Goal: Participate in discussion: Engage in conversation with other users on a specific topic

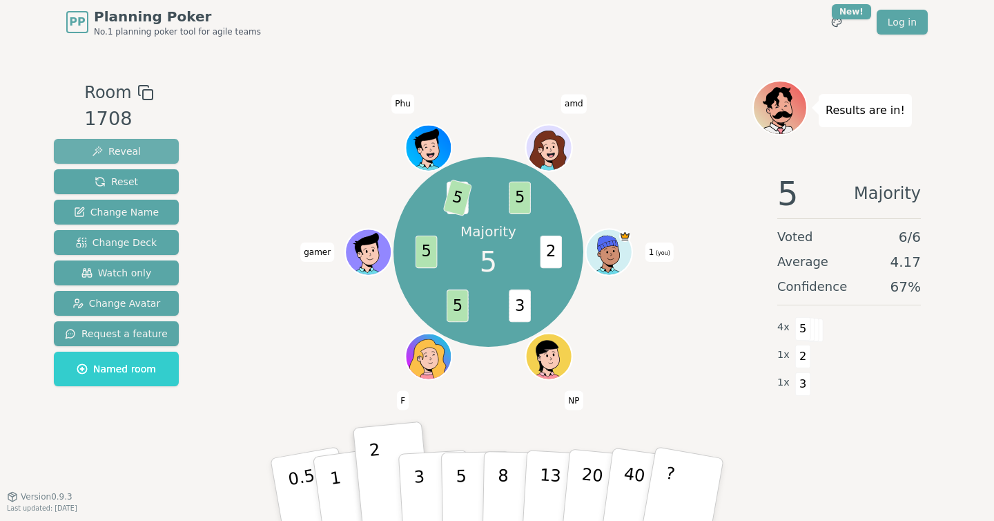
click at [120, 148] on span "Reveal" at bounding box center [116, 151] width 49 height 14
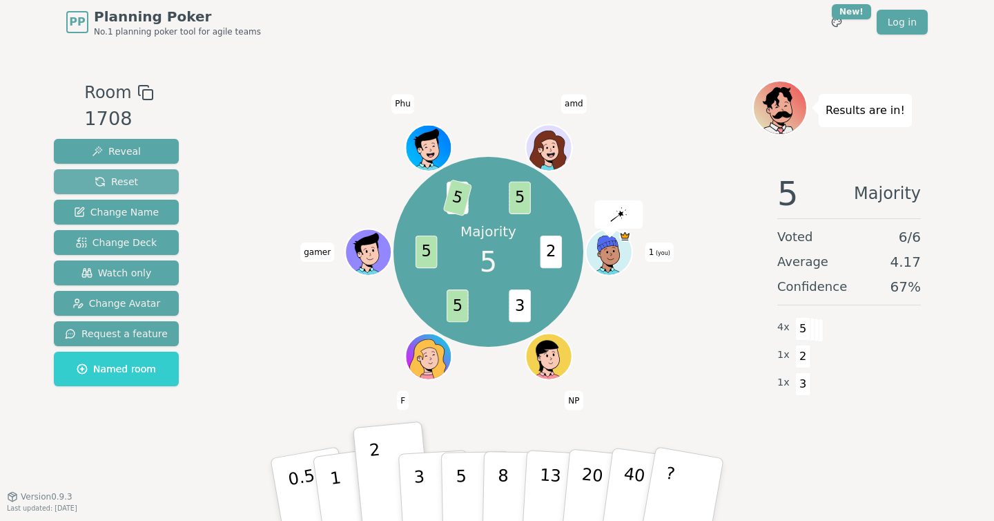
click at [139, 182] on button "Reset" at bounding box center [116, 181] width 125 height 25
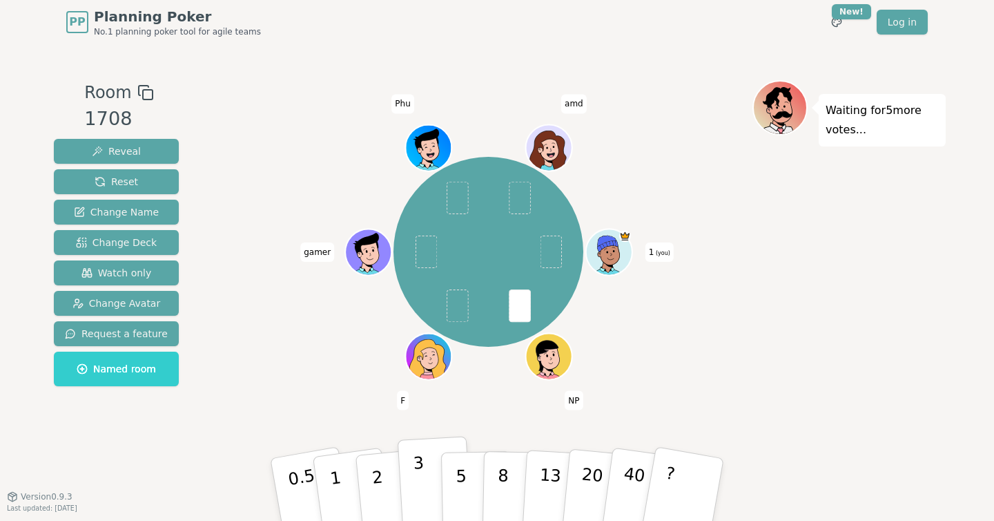
click at [420, 481] on p "3" at bounding box center [420, 490] width 15 height 75
click at [382, 494] on p "2" at bounding box center [379, 491] width 18 height 75
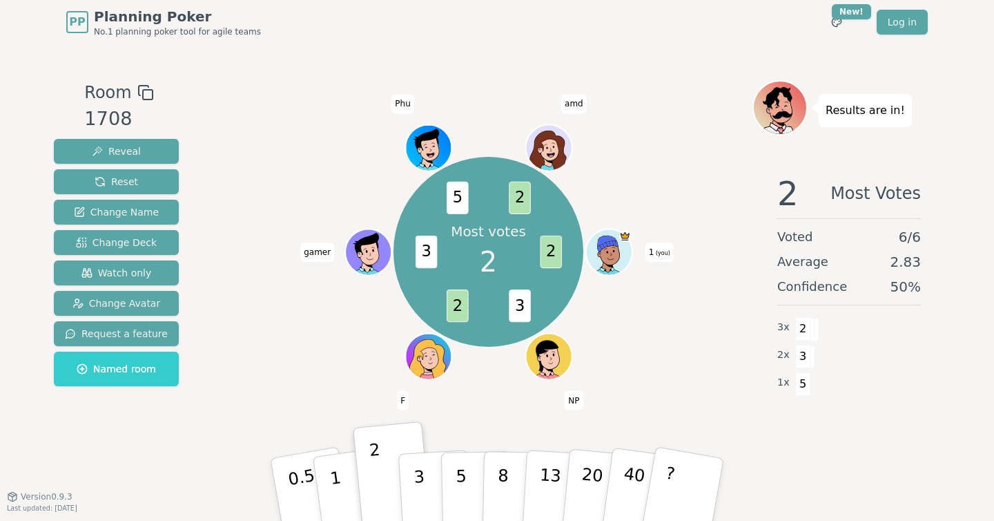
click at [634, 160] on div "Most votes 2 2 3 2 3 5 2 1 (you) NP F gamer Phu amd" at bounding box center [488, 251] width 528 height 293
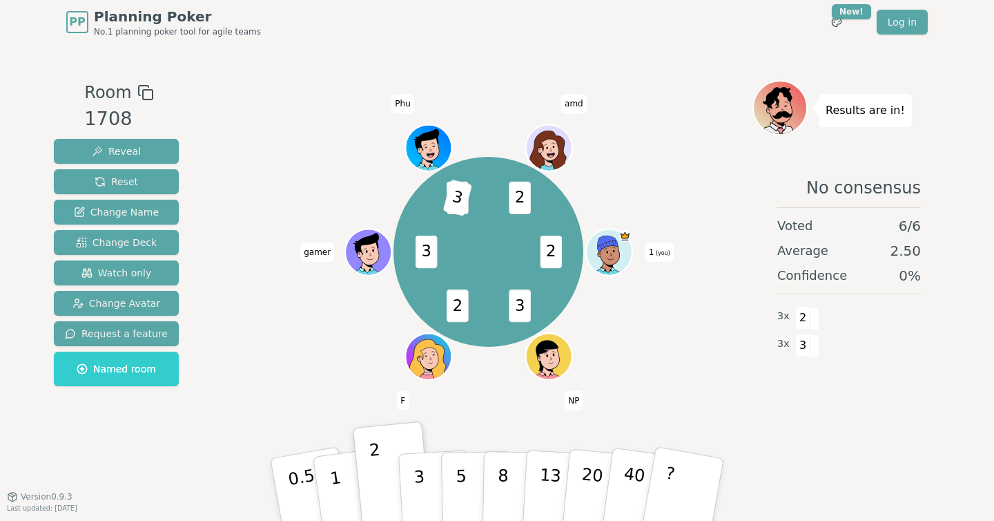
click at [237, 137] on div "2 3 2 3 5 3 2 1 (you) NP F gamer Phu amd" at bounding box center [488, 251] width 528 height 293
click at [132, 176] on span "Reset" at bounding box center [116, 182] width 43 height 14
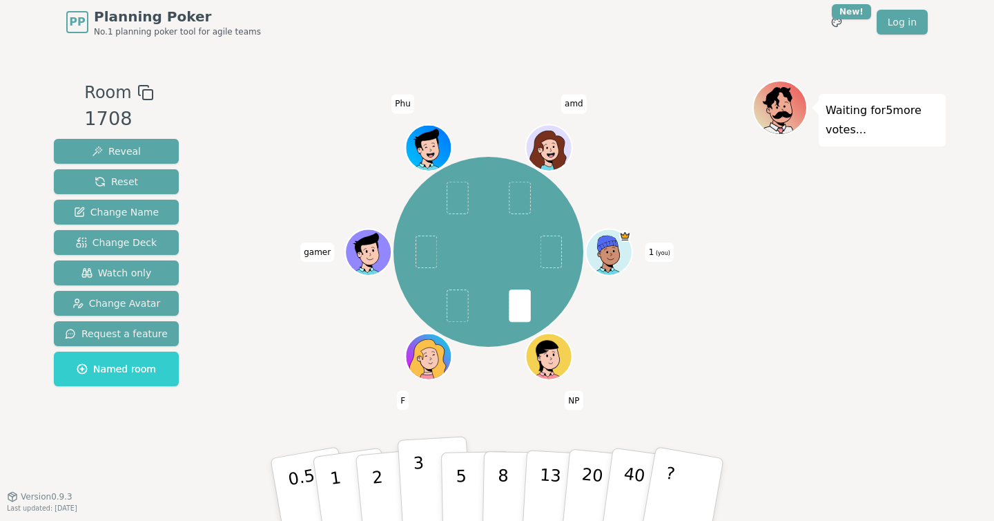
click at [411, 476] on button "3" at bounding box center [435, 490] width 75 height 108
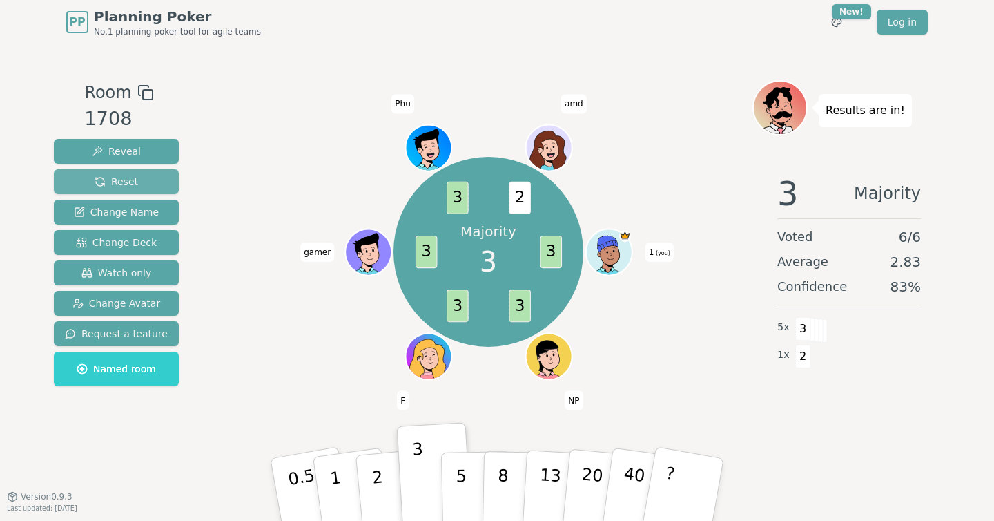
click at [124, 179] on span "Reset" at bounding box center [116, 182] width 43 height 14
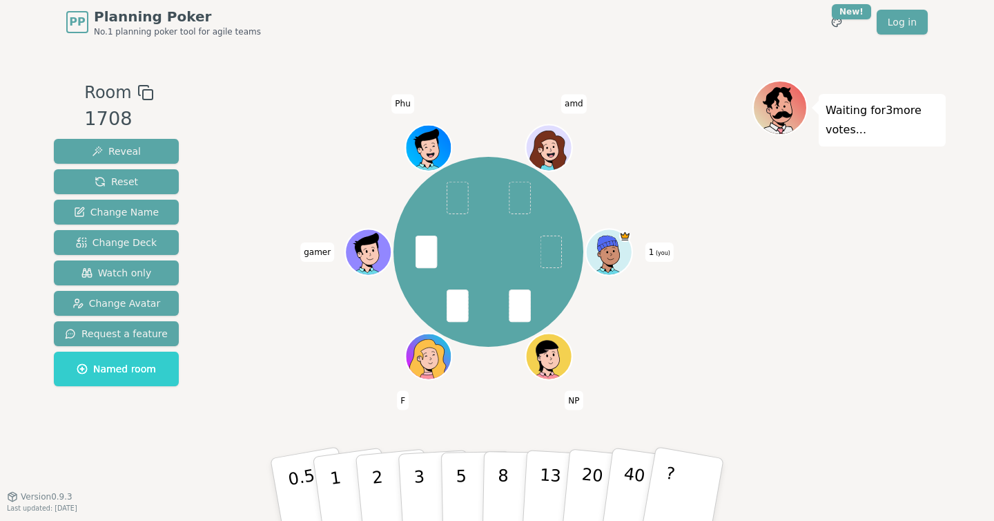
click at [682, 372] on div "1 (you) NP F gamer Phu amd" at bounding box center [488, 251] width 528 height 293
click at [342, 487] on button "1" at bounding box center [352, 490] width 82 height 112
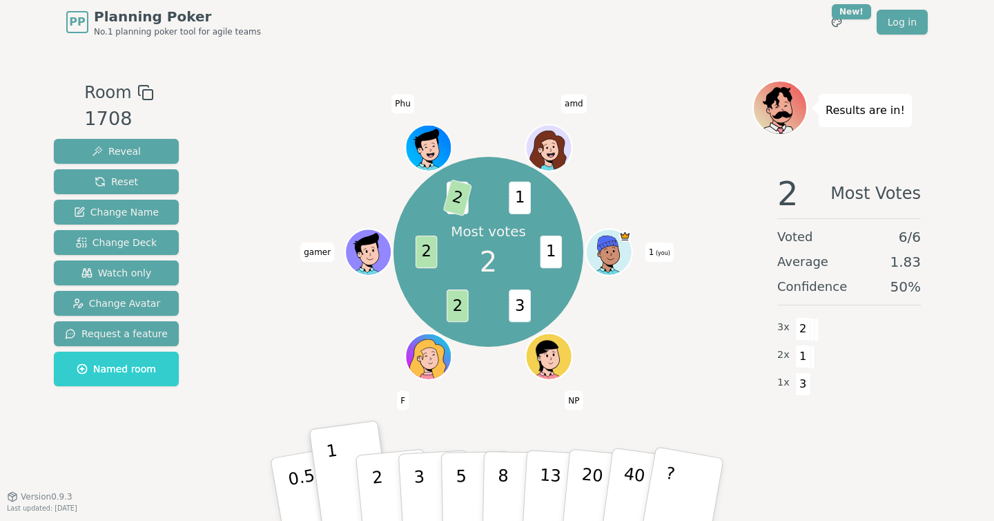
click at [677, 93] on div at bounding box center [488, 92] width 528 height 25
click at [119, 184] on span "Reset" at bounding box center [116, 182] width 43 height 14
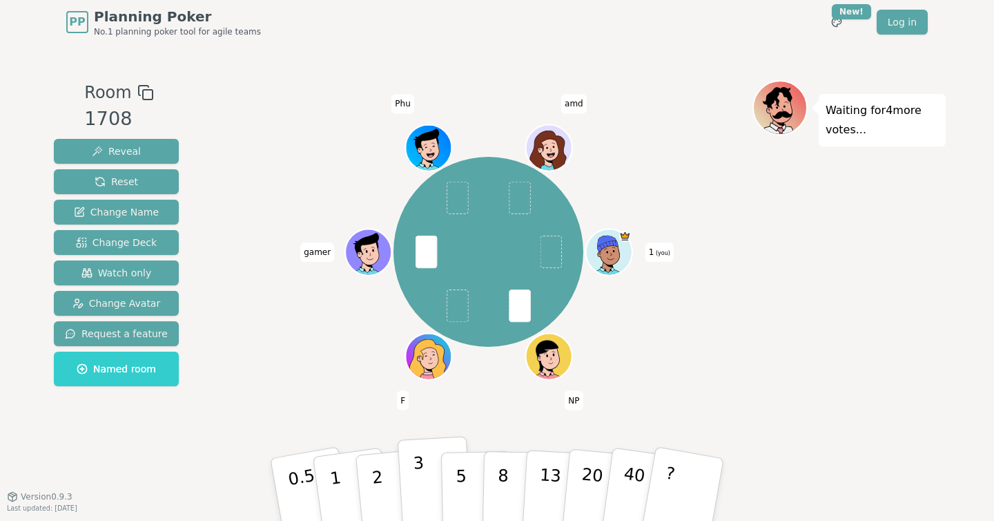
click at [418, 476] on p "3" at bounding box center [420, 490] width 15 height 75
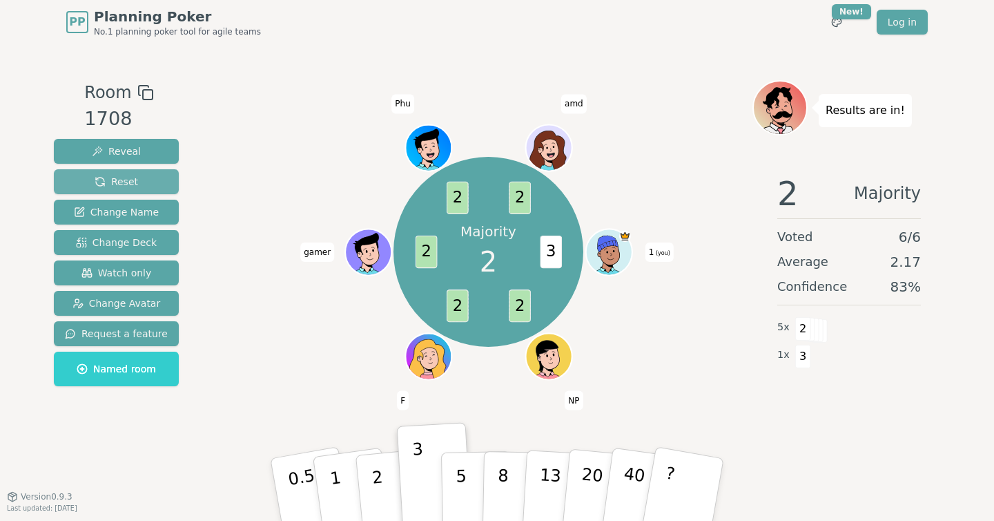
click at [130, 180] on span "Reset" at bounding box center [116, 182] width 43 height 14
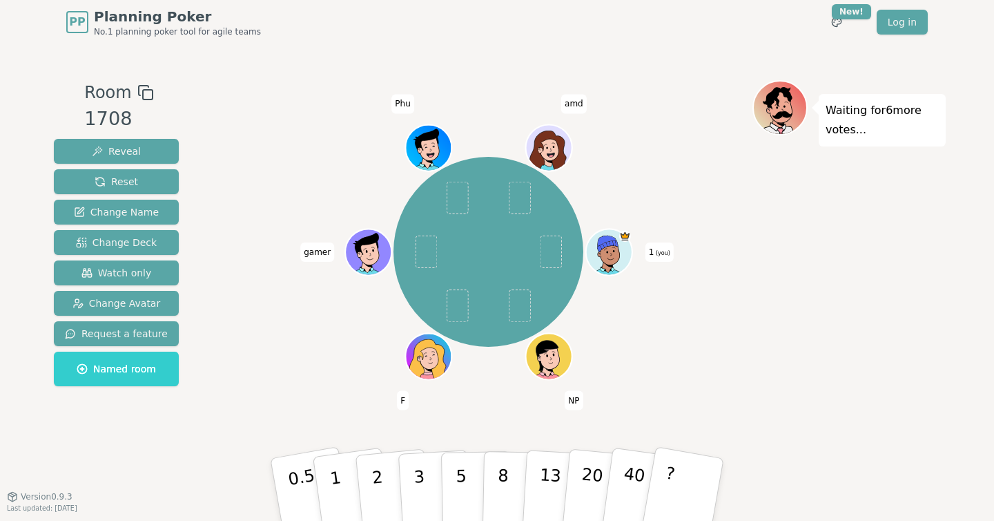
click at [780, 391] on div "Waiting for 6 more votes..." at bounding box center [849, 270] width 193 height 380
click at [385, 509] on button "2" at bounding box center [393, 490] width 79 height 110
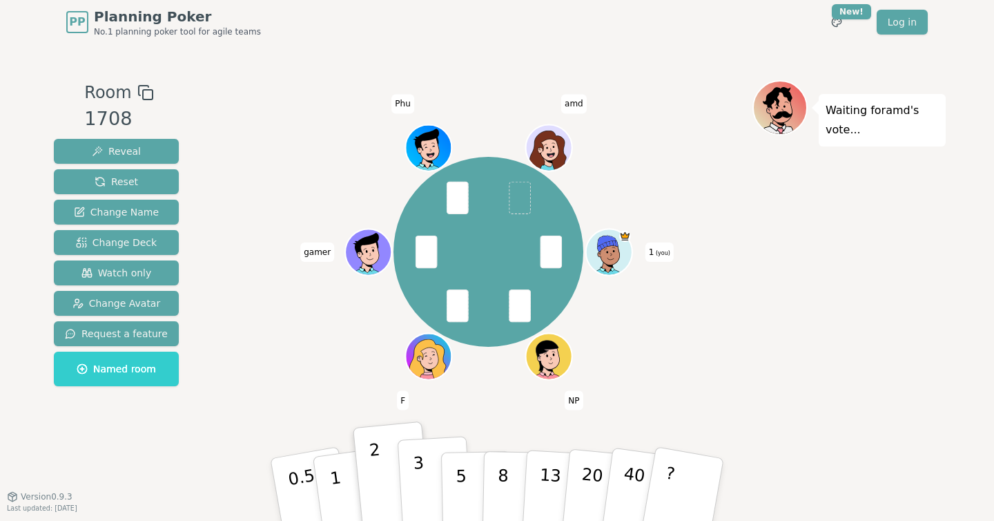
click at [423, 486] on p "3" at bounding box center [420, 490] width 15 height 75
click at [706, 378] on div "1 (you) NP F gamer Phu amd" at bounding box center [488, 251] width 528 height 293
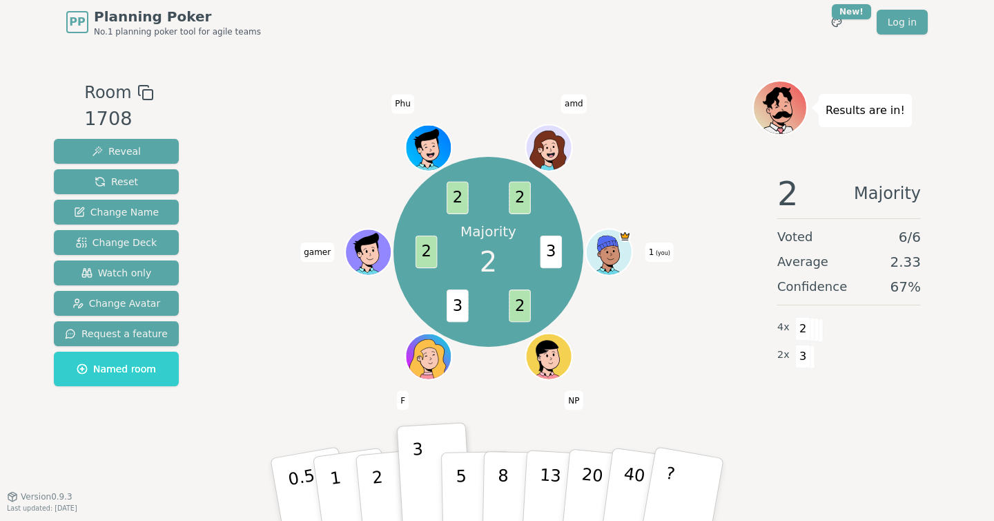
click at [680, 338] on div "Majority 2 3 2 3 2 2 2 1 (you) NP F gamer Phu amd" at bounding box center [488, 251] width 528 height 293
click at [637, 338] on div "Majority 2 3 2 3 2 2 2 1 (you) NP F gamer Phu amd" at bounding box center [488, 251] width 528 height 293
click at [278, 151] on div "Majority 2 3 2 3 2 2 2 1 (you) NP F gamer Phu amd" at bounding box center [488, 251] width 528 height 293
click at [319, 79] on div "Room 1708 Reveal Reset Change Name Change Deck Watch only Change Avatar Request…" at bounding box center [496, 270] width 897 height 452
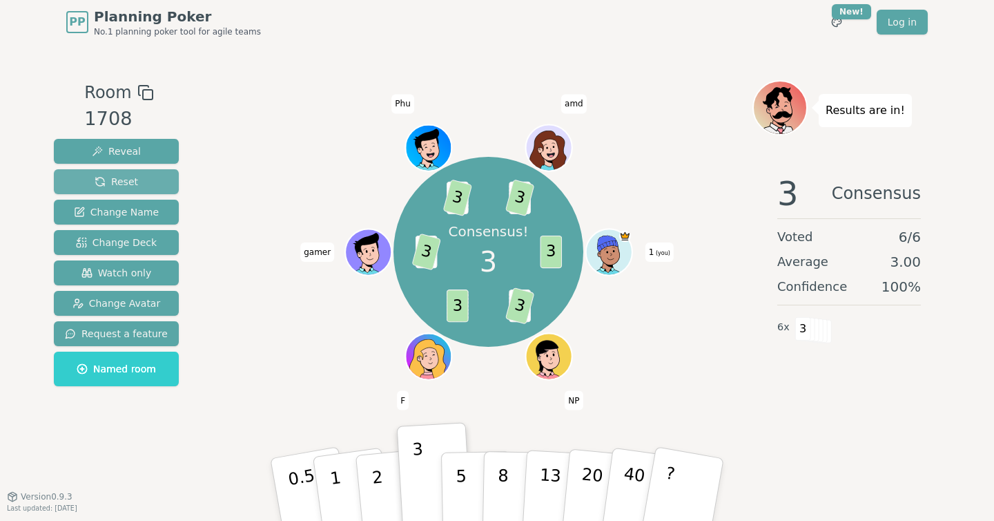
click at [151, 182] on button "Reset" at bounding box center [116, 181] width 125 height 25
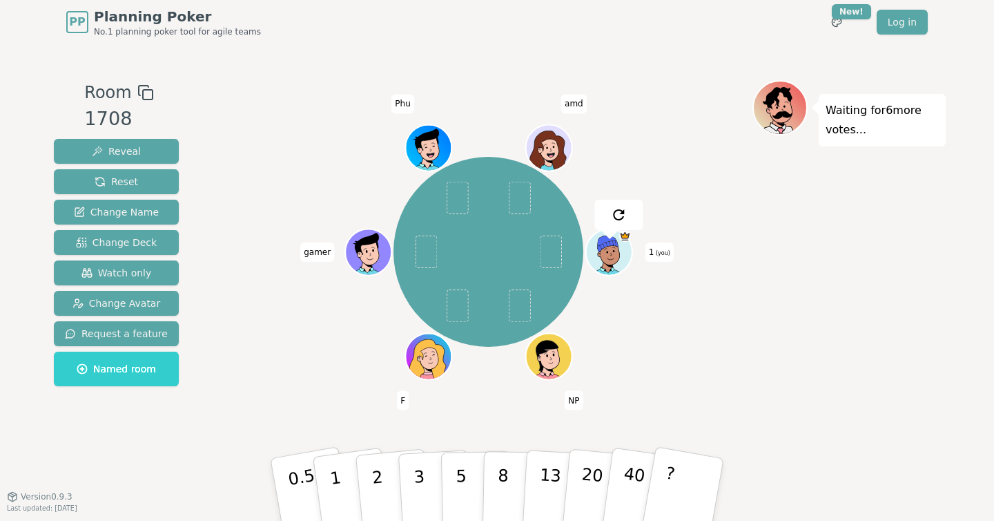
click at [727, 331] on div "1 (you) NP F gamer Phu amd" at bounding box center [488, 251] width 528 height 293
click at [336, 481] on p "1" at bounding box center [337, 491] width 21 height 75
click at [814, 295] on div "Waiting for 3 more votes..." at bounding box center [849, 270] width 193 height 380
click at [815, 294] on div "Waiting for 3 more votes..." at bounding box center [849, 270] width 193 height 380
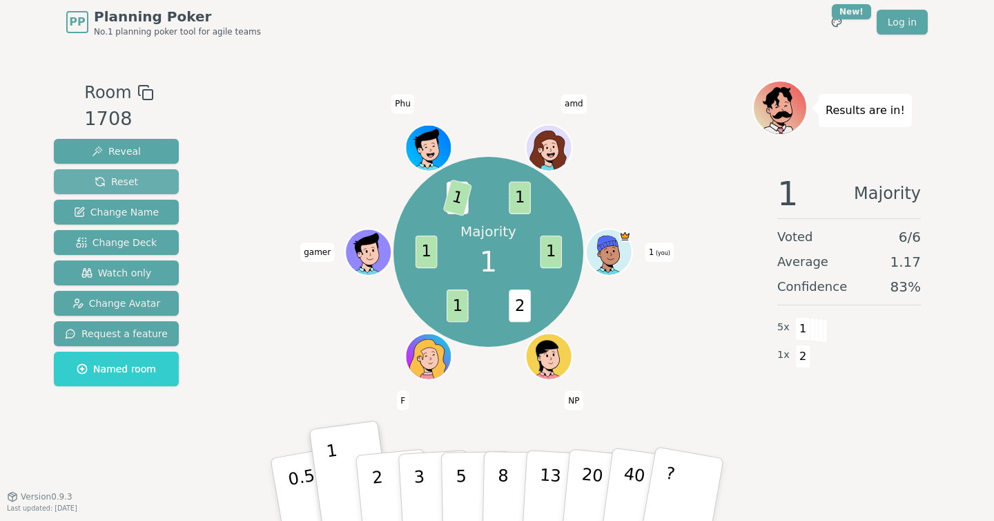
click at [129, 177] on span "Reset" at bounding box center [116, 182] width 43 height 14
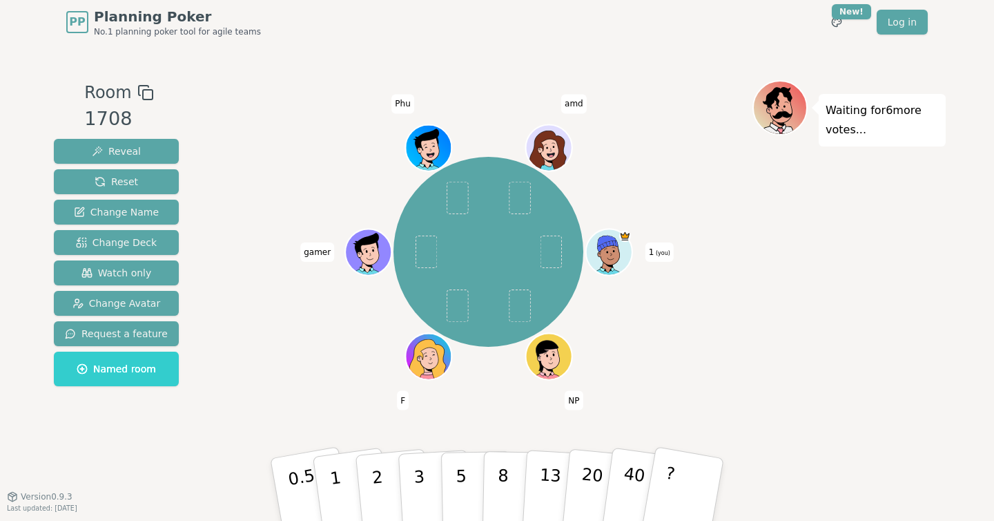
click at [802, 262] on div "Waiting for 6 more votes..." at bounding box center [849, 270] width 193 height 380
click at [342, 502] on button "1" at bounding box center [352, 490] width 82 height 112
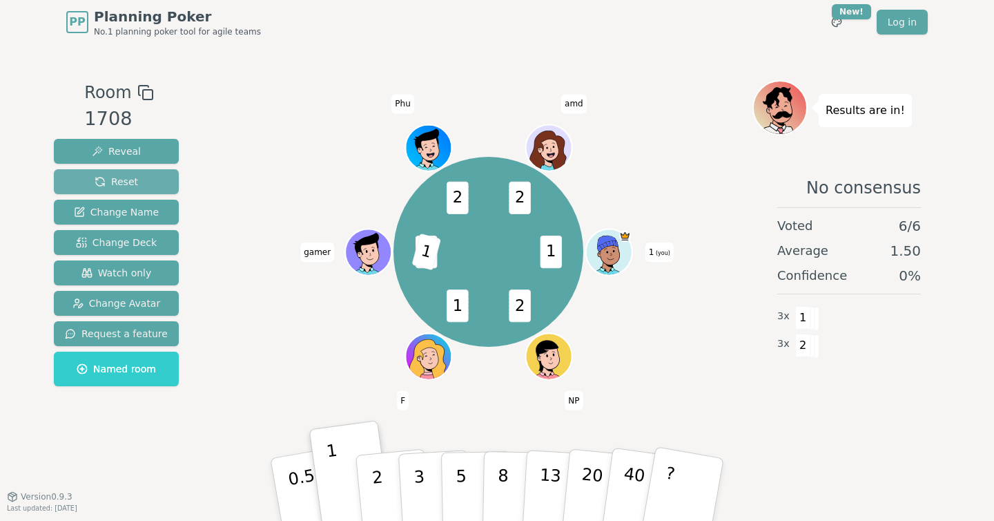
click at [106, 181] on span "Reset" at bounding box center [116, 182] width 43 height 14
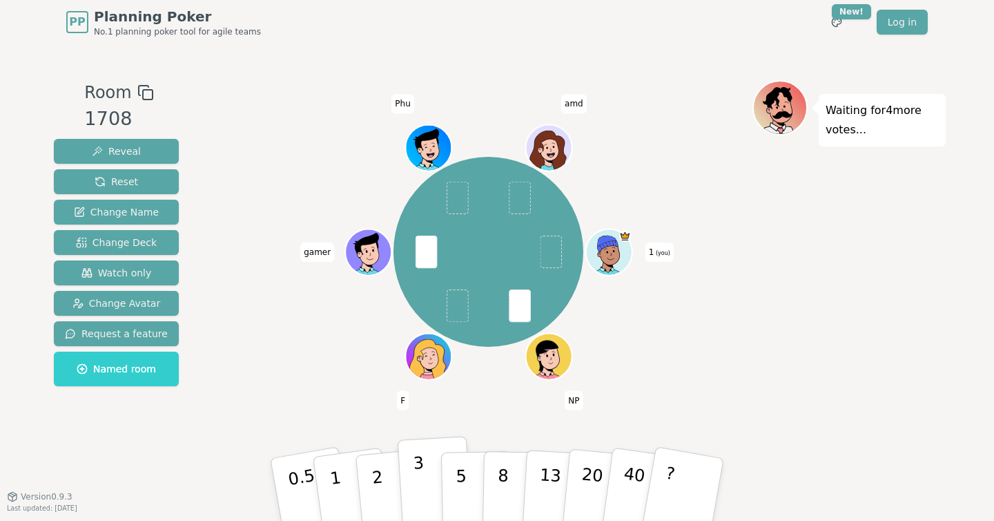
click at [418, 483] on p "3" at bounding box center [420, 490] width 15 height 75
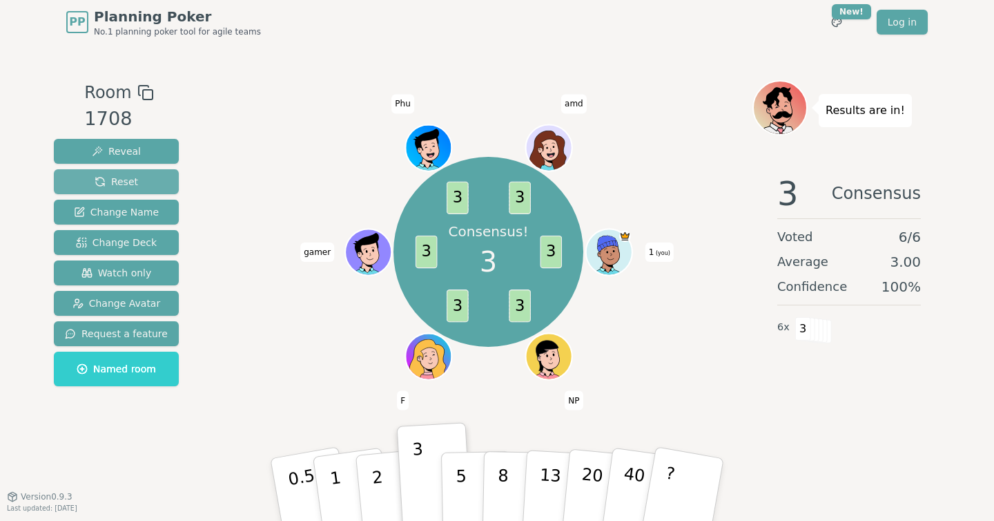
click at [137, 188] on button "Reset" at bounding box center [116, 181] width 125 height 25
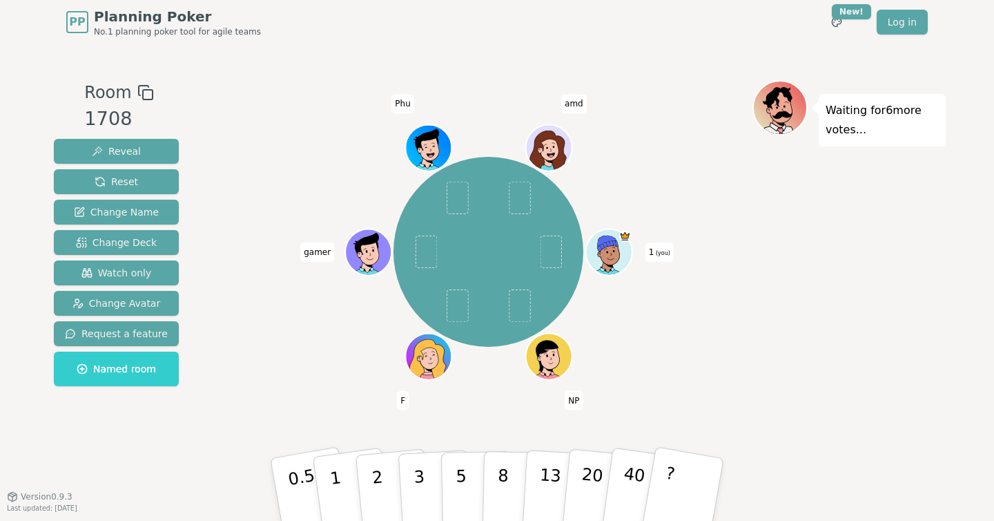
click at [748, 339] on div "1 (you) NP F gamer Phu amd" at bounding box center [488, 251] width 528 height 293
click at [342, 474] on button "1" at bounding box center [352, 490] width 82 height 112
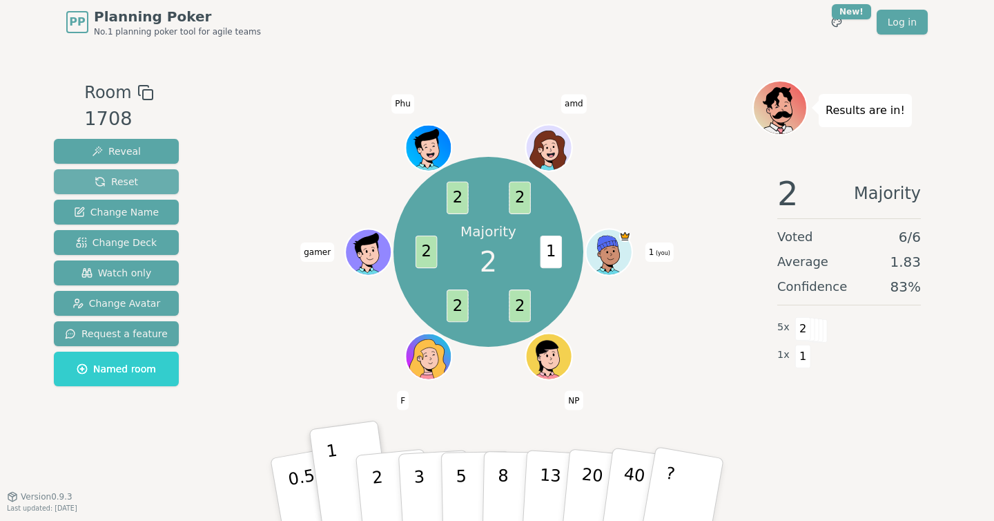
click at [153, 180] on button "Reset" at bounding box center [116, 181] width 125 height 25
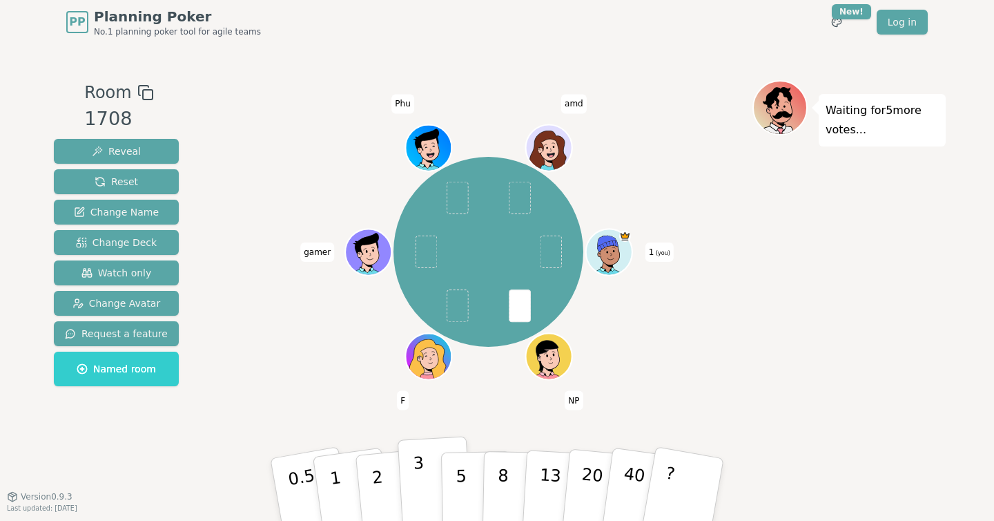
click at [415, 481] on button "3" at bounding box center [435, 490] width 75 height 108
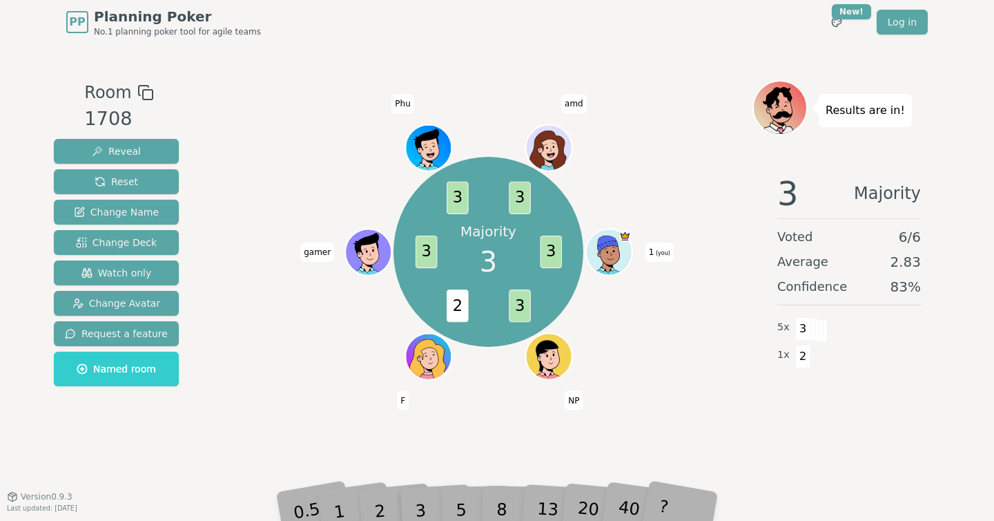
click at [699, 338] on div "Majority 3 3 3 2 3 3 3 1 (you) NP F gamer Phu amd" at bounding box center [488, 251] width 528 height 293
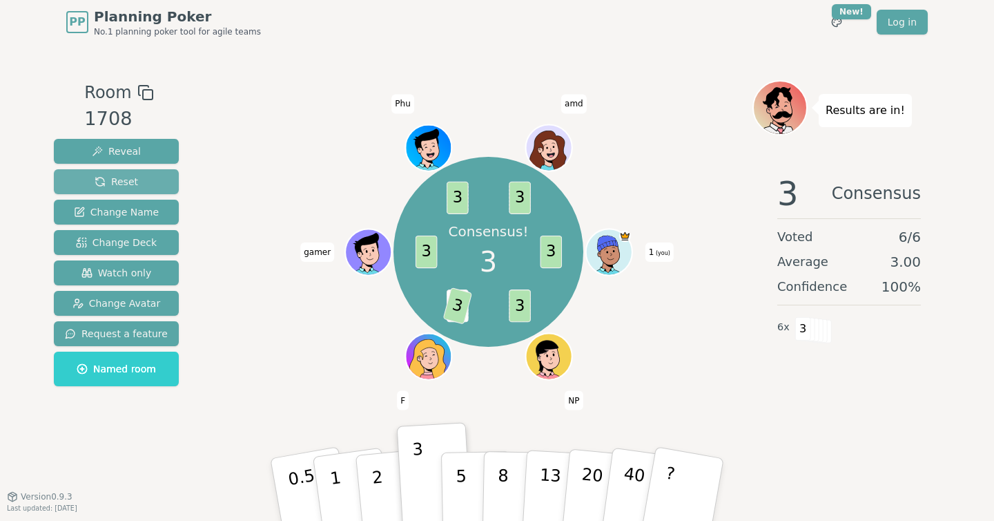
click at [108, 184] on span "Reset" at bounding box center [116, 182] width 43 height 14
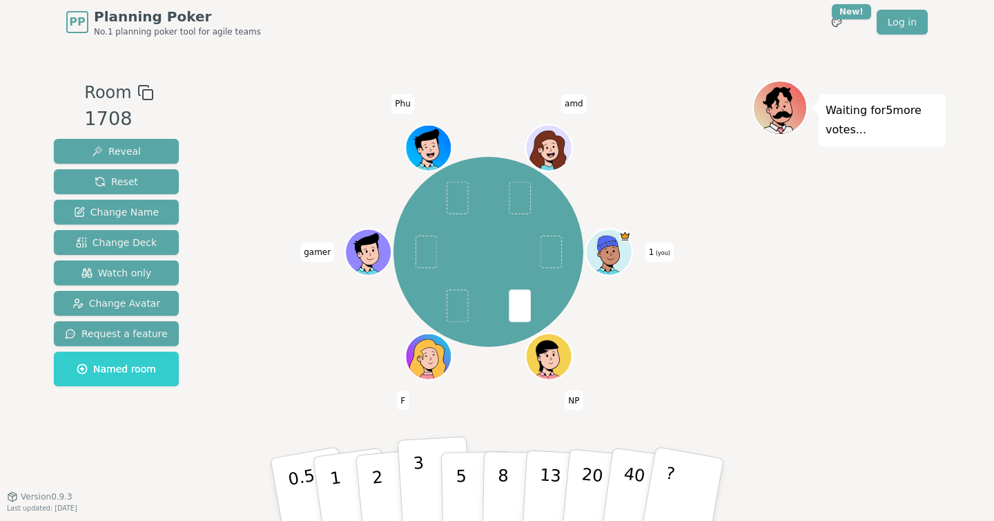
click at [424, 475] on button "3" at bounding box center [435, 490] width 75 height 108
